Goal: Check status: Check status

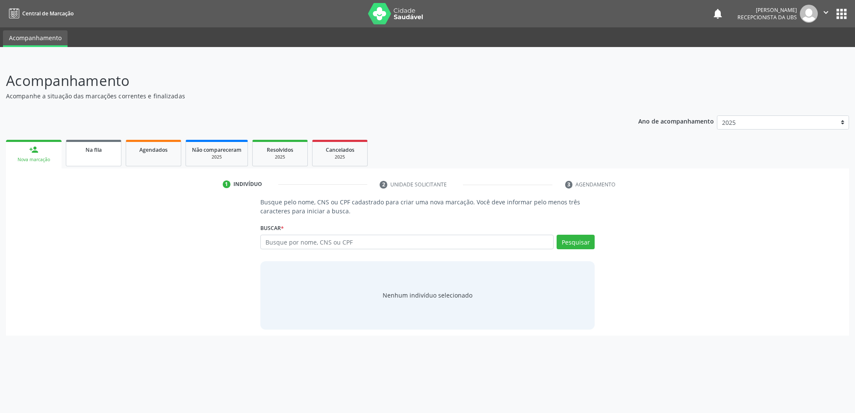
click at [96, 161] on link "Na fila" at bounding box center [94, 153] width 56 height 27
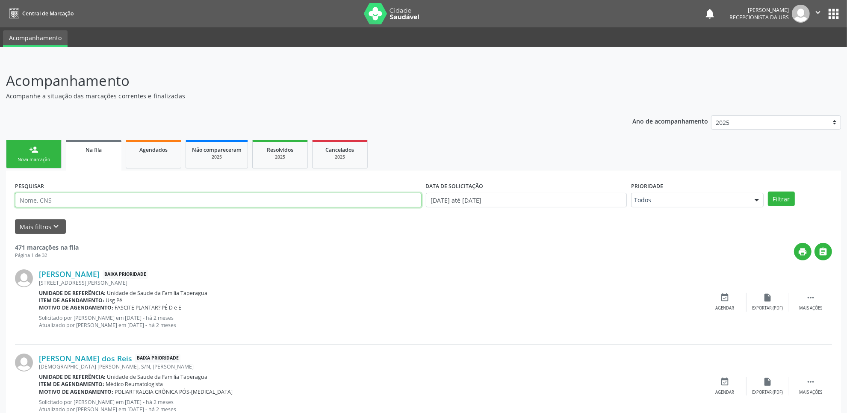
click at [133, 201] on input "text" at bounding box center [218, 200] width 407 height 15
paste input "700208934141924"
type input "700208934141924"
click at [768, 192] on button "Filtrar" at bounding box center [781, 199] width 27 height 15
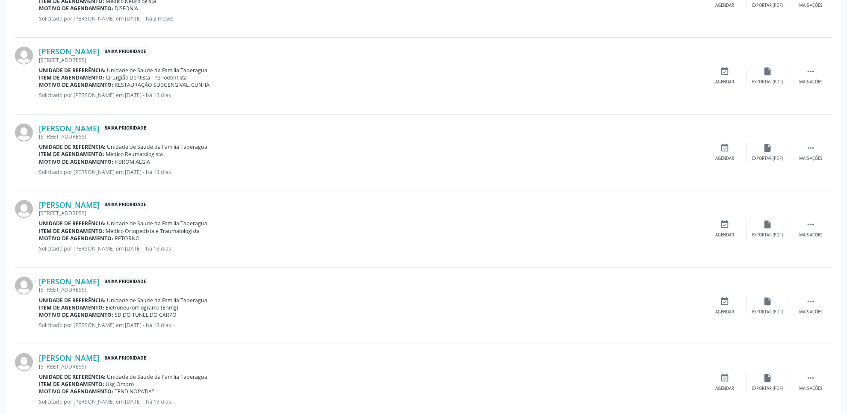
scroll to position [374, 0]
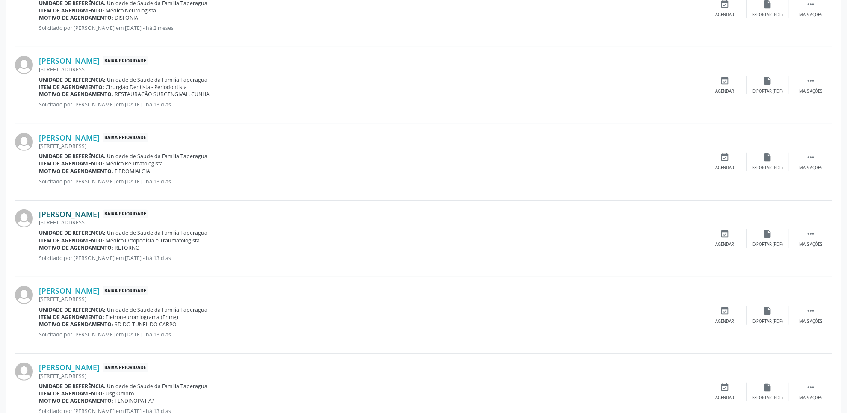
click at [100, 212] on link "[PERSON_NAME]" at bounding box center [69, 214] width 61 height 9
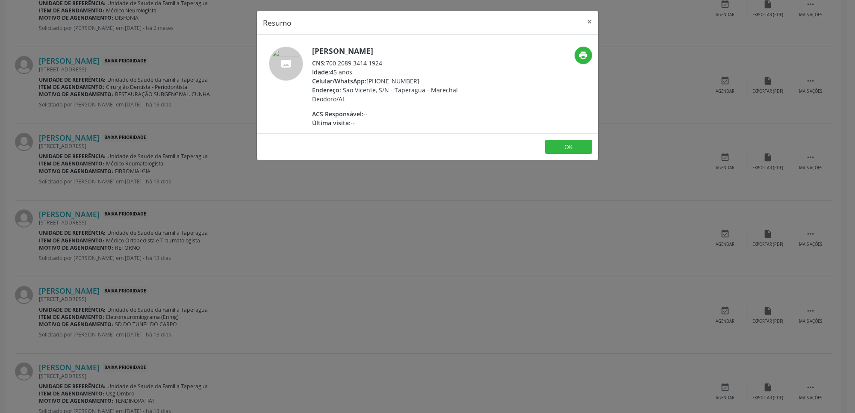
click at [240, 253] on div "Resumo × [PERSON_NAME] CNS: 700 2089 3414 1924 Idade: 45 anos Celular/WhatsApp:…" at bounding box center [427, 206] width 855 height 413
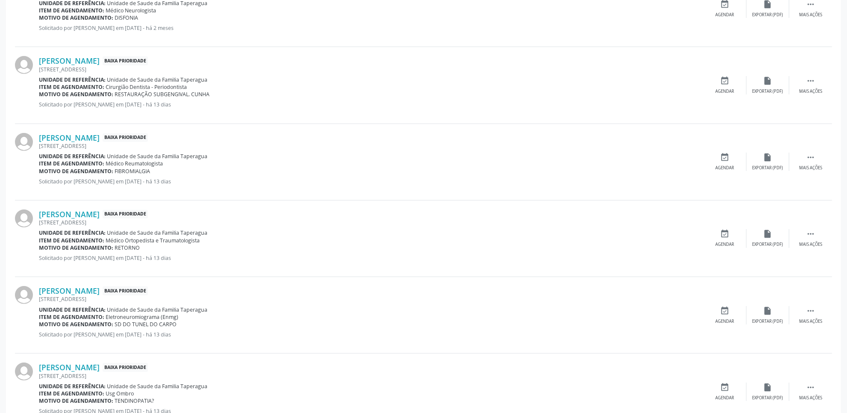
click at [104, 142] on div "[STREET_ADDRESS]" at bounding box center [371, 145] width 665 height 7
click at [100, 136] on link "[PERSON_NAME]" at bounding box center [69, 137] width 61 height 9
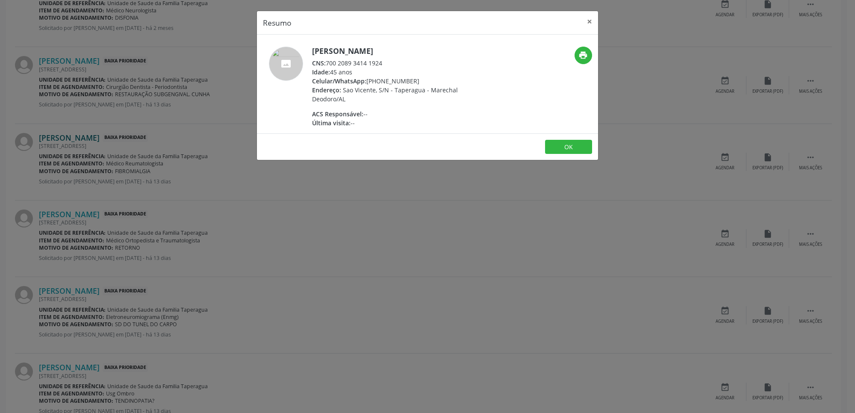
click at [110, 136] on div "Resumo × [PERSON_NAME] CNS: 700 2089 3414 1924 Idade: 45 anos Celular/WhatsApp:…" at bounding box center [427, 206] width 855 height 413
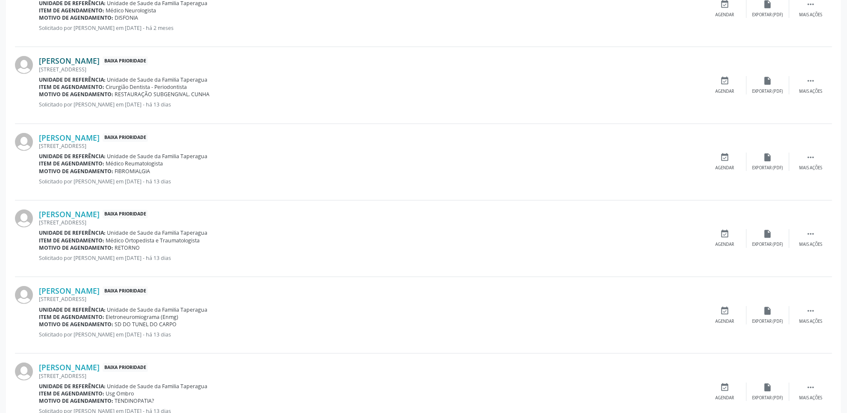
click at [100, 65] on link "[PERSON_NAME]" at bounding box center [69, 60] width 61 height 9
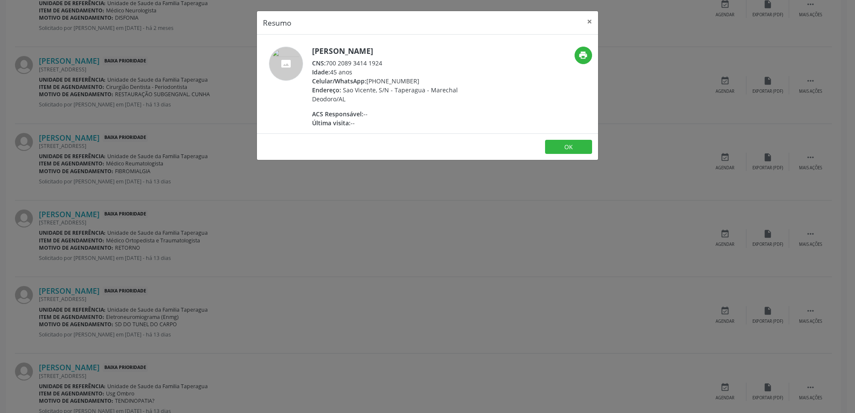
click at [302, 263] on div "Resumo × [PERSON_NAME] CNS: 700 2089 3414 1924 Idade: 45 anos Celular/WhatsApp:…" at bounding box center [427, 206] width 855 height 413
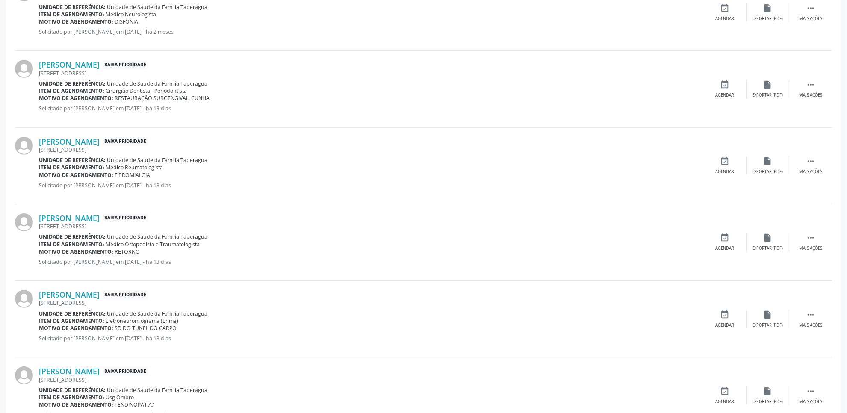
scroll to position [368, 0]
